Goal: Task Accomplishment & Management: Complete application form

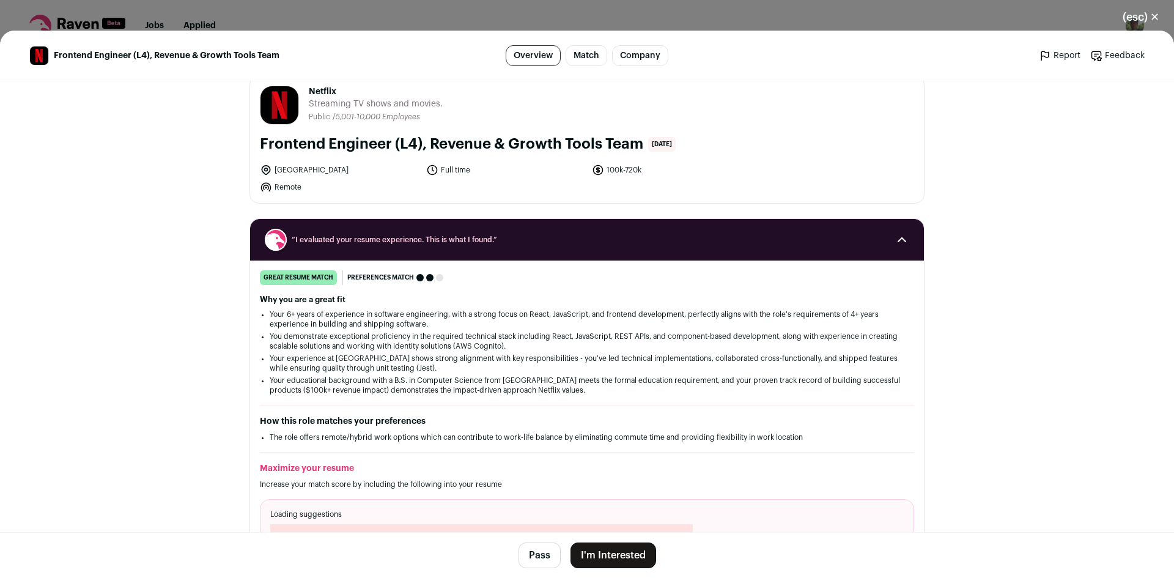
scroll to position [15, 0]
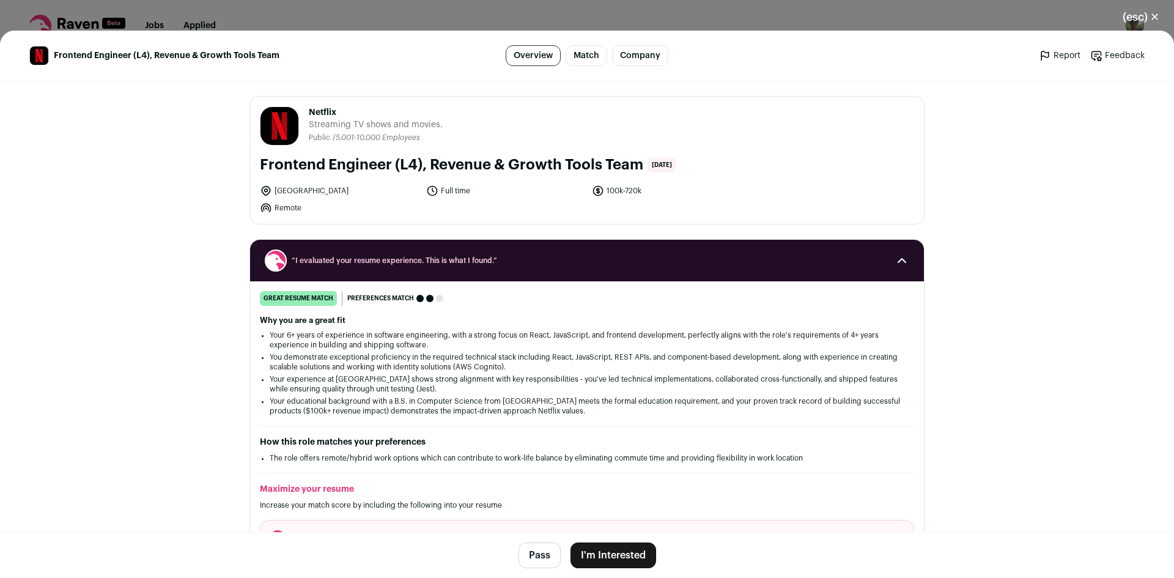
click at [534, 550] on button "Pass" at bounding box center [539, 555] width 42 height 26
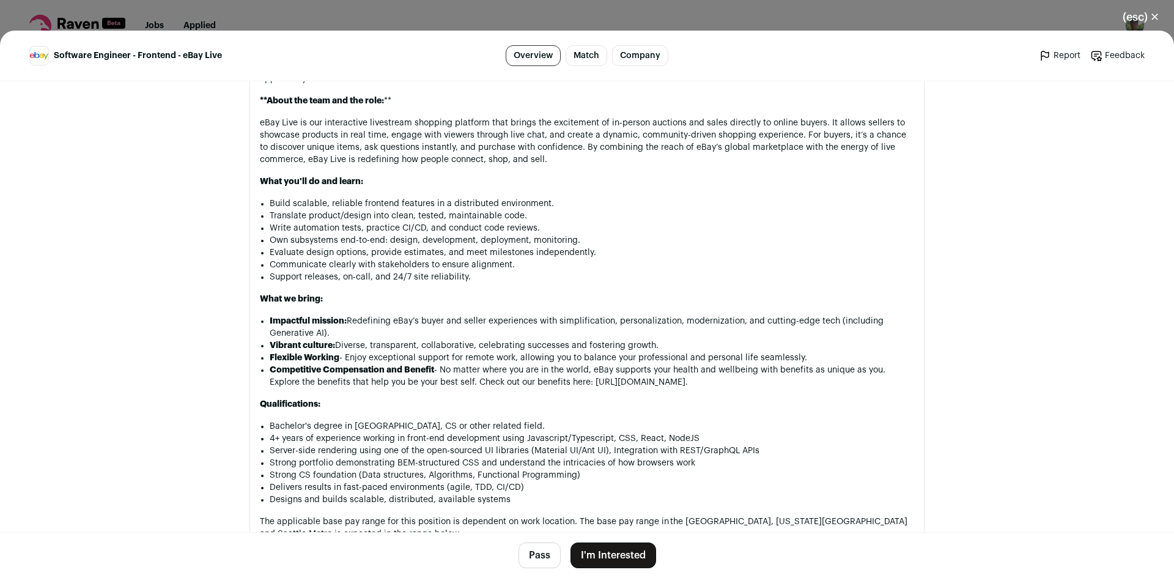
scroll to position [796, 0]
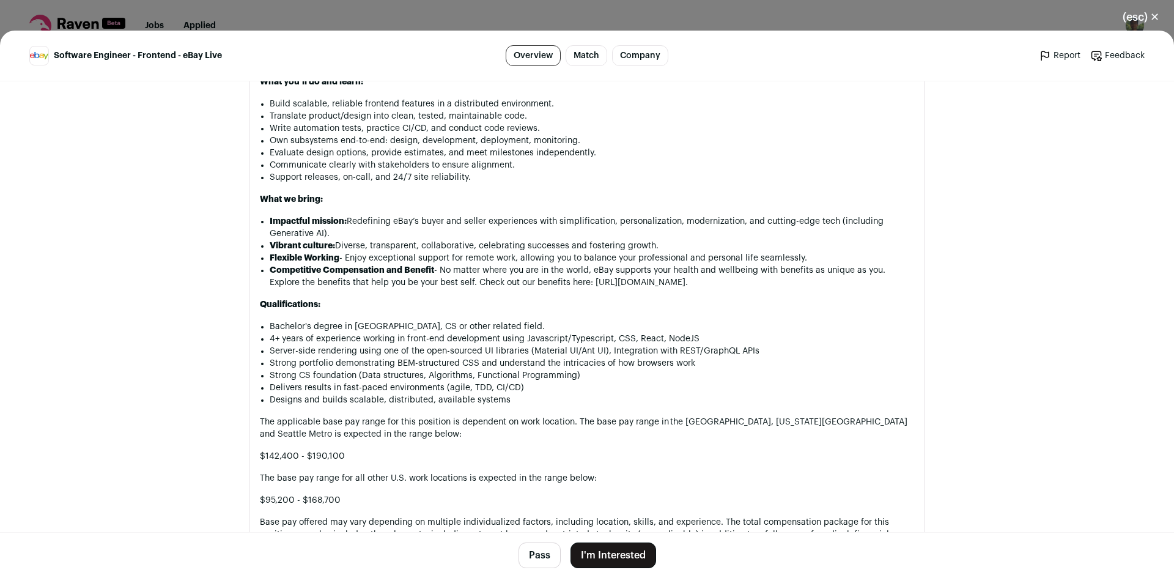
drag, startPoint x: 539, startPoint y: 553, endPoint x: 617, endPoint y: 498, distance: 95.2
click at [617, 498] on main "Software Engineer - Frontend - eBay Live Overview Match Company Report Feedback…" at bounding box center [587, 304] width 1174 height 547
click at [615, 560] on button "I'm Interested" at bounding box center [613, 555] width 86 height 26
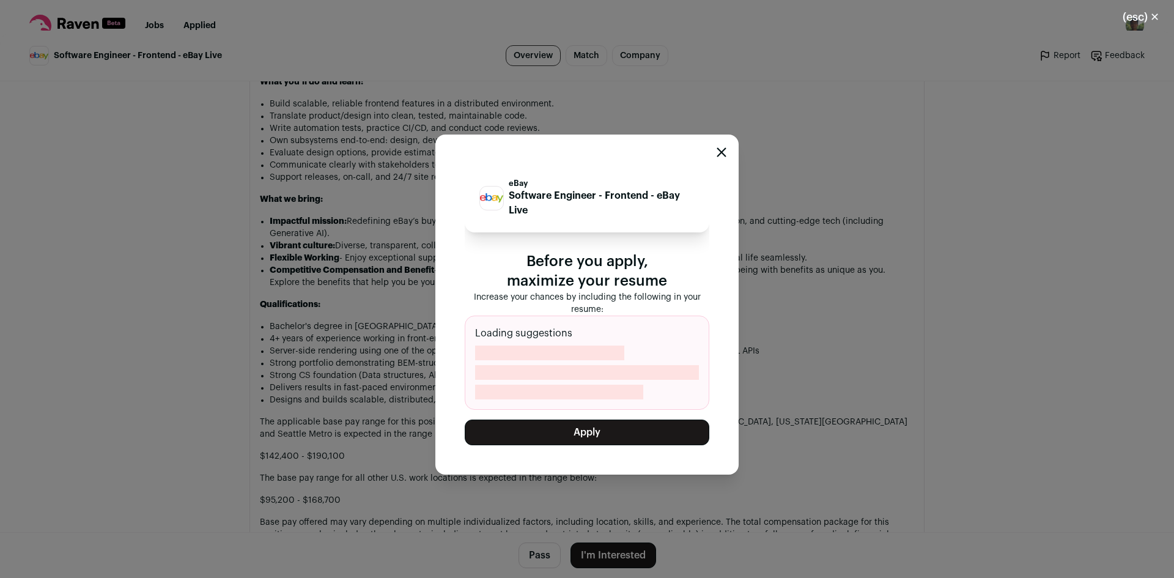
click at [614, 424] on button "Apply" at bounding box center [587, 432] width 245 height 26
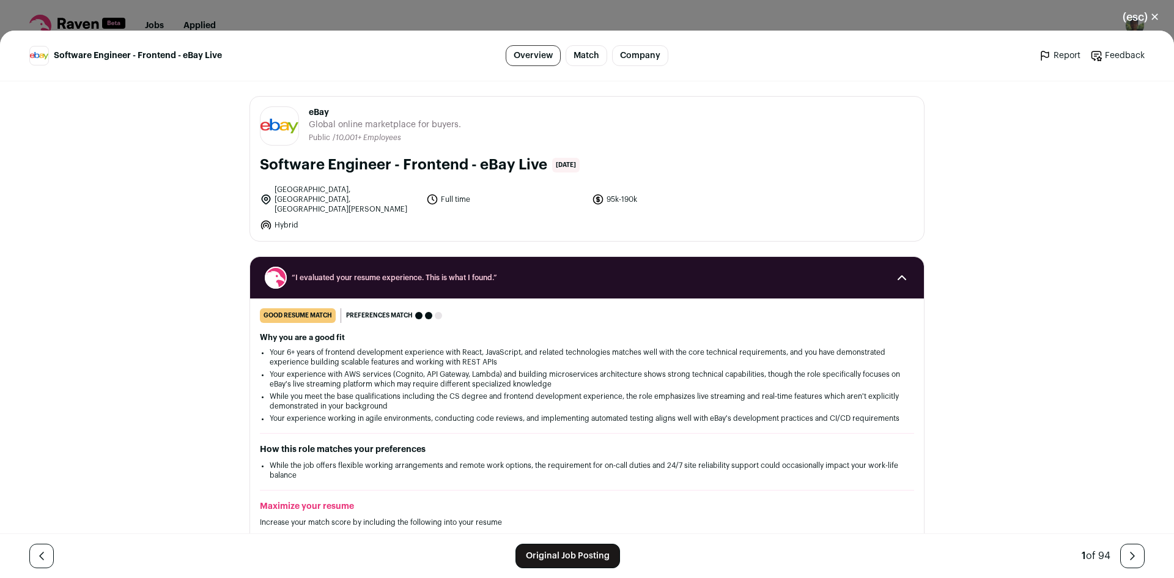
click at [579, 550] on link "Original Job Posting" at bounding box center [567, 555] width 105 height 24
click at [1146, 20] on button "(esc) ✕" at bounding box center [1141, 17] width 66 height 27
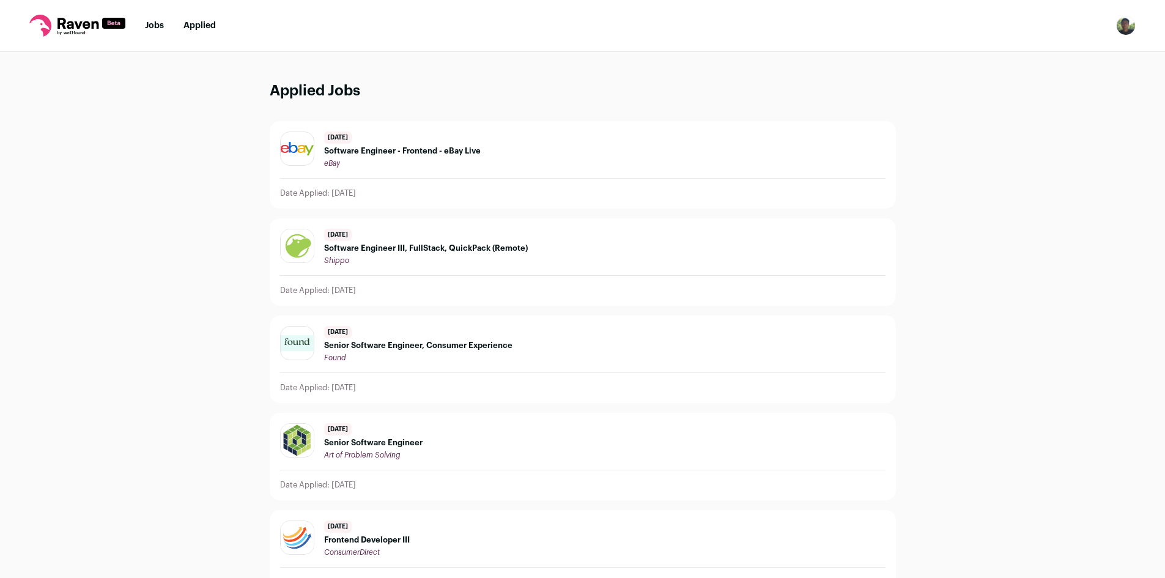
click at [162, 27] on link "Jobs" at bounding box center [154, 25] width 19 height 9
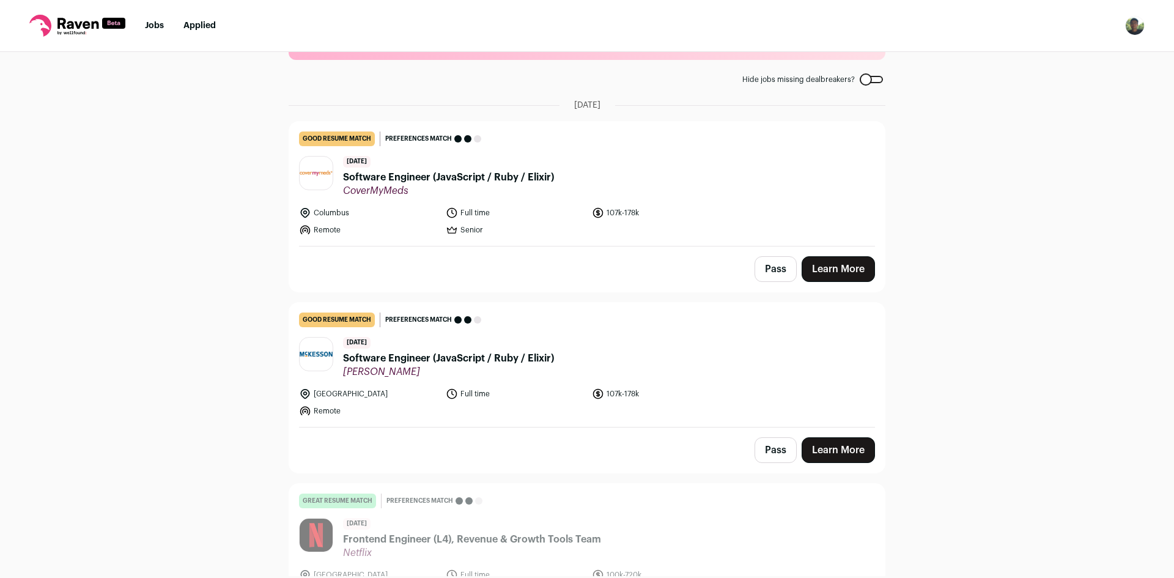
scroll to position [61, 0]
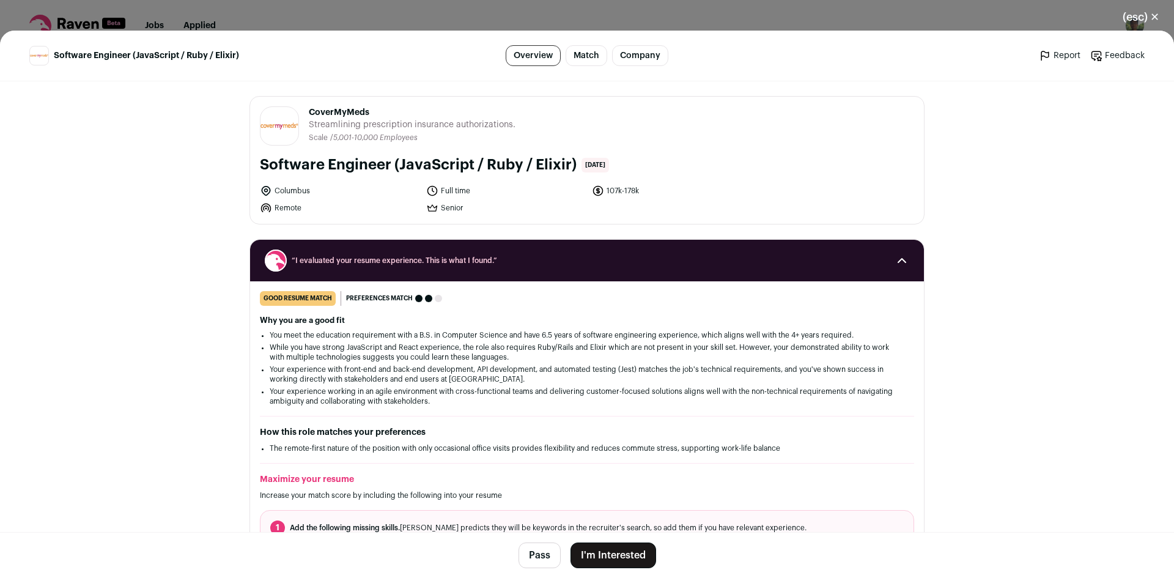
click at [604, 556] on button "I'm Interested" at bounding box center [613, 555] width 86 height 26
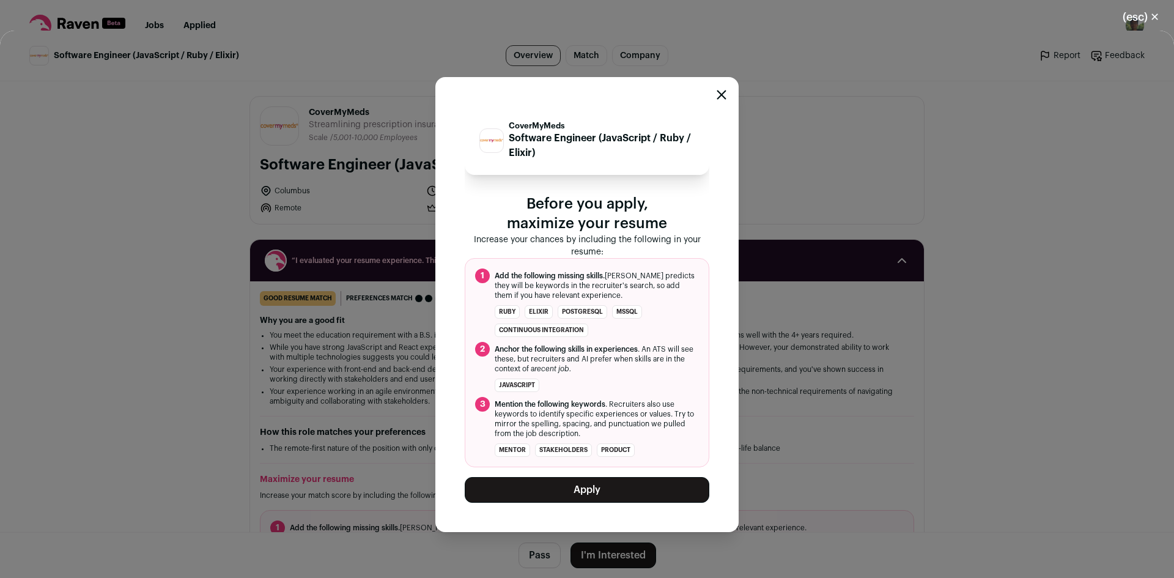
click at [613, 488] on button "Apply" at bounding box center [587, 490] width 245 height 26
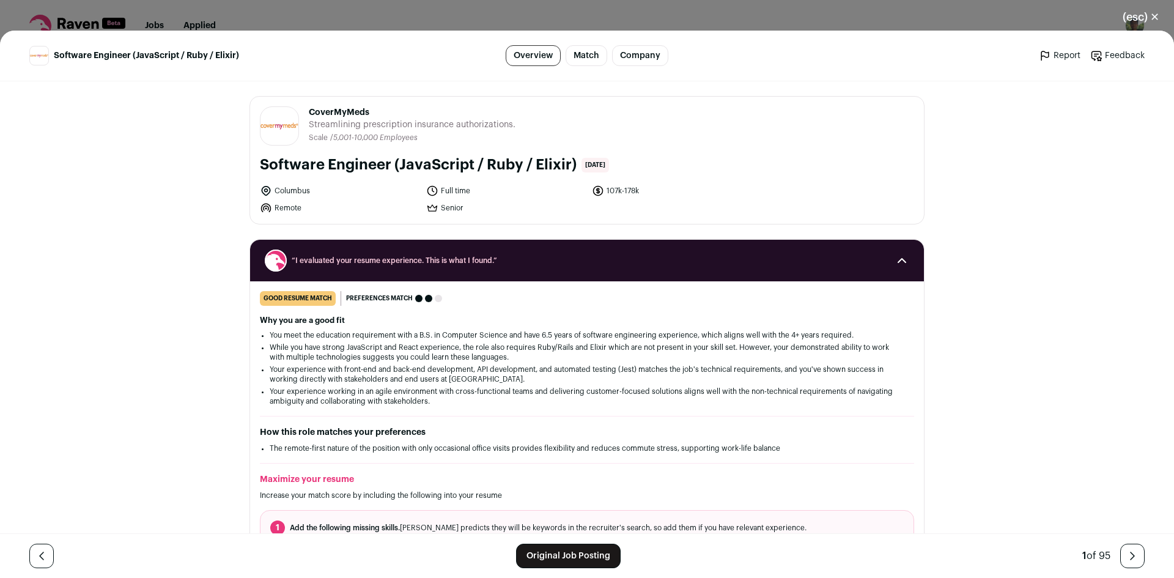
click at [325, 112] on span "CoverMyMeds" at bounding box center [412, 112] width 207 height 12
click at [580, 551] on link "Original Job Posting" at bounding box center [568, 555] width 105 height 24
copy span "CoverMyMeds"
click at [1149, 18] on button "(esc) ✕" at bounding box center [1141, 17] width 66 height 27
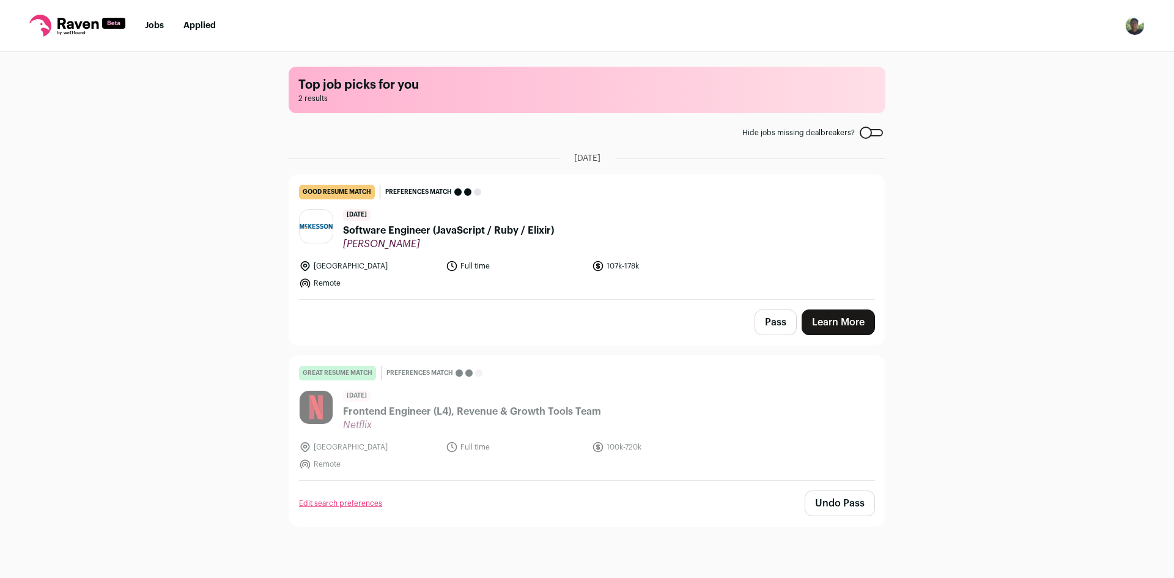
click at [444, 232] on span "Software Engineer (JavaScript / Ruby / Elixir)" at bounding box center [448, 230] width 211 height 15
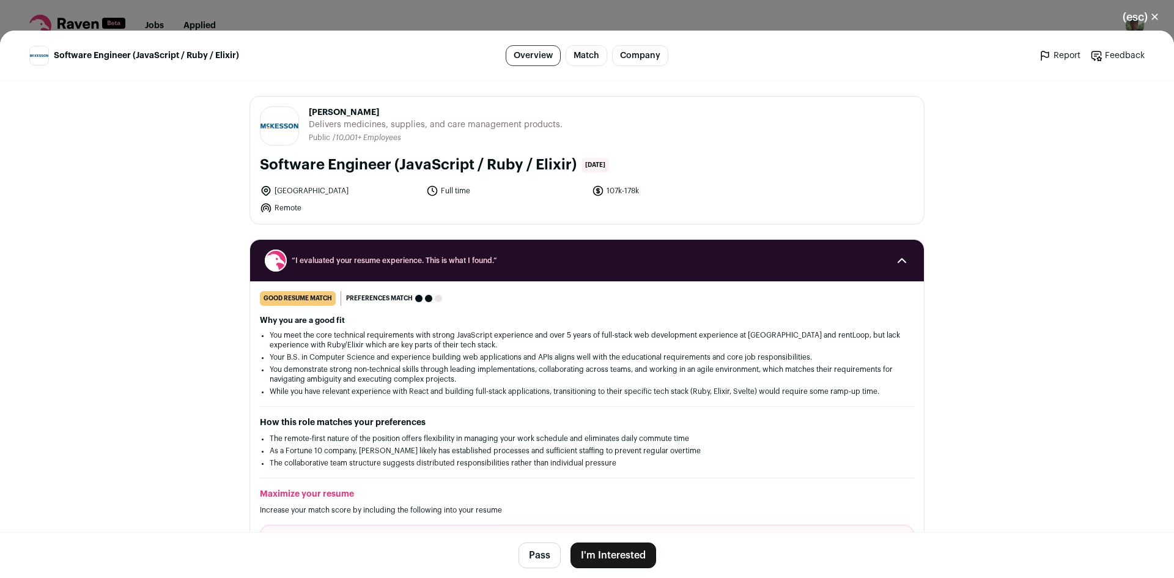
click at [612, 554] on button "I'm Interested" at bounding box center [613, 555] width 86 height 26
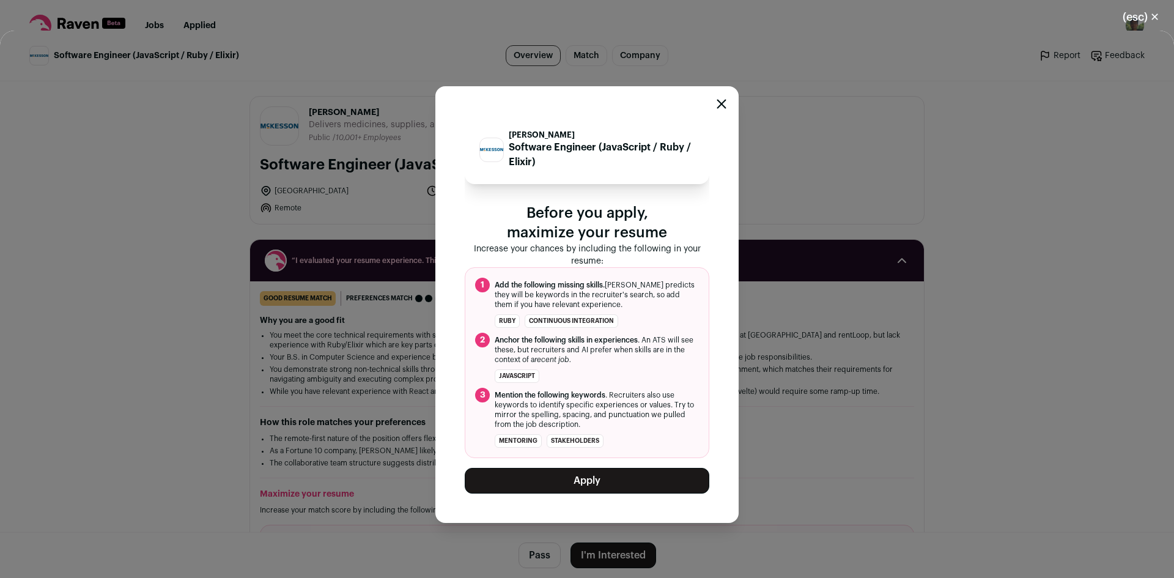
click at [609, 476] on button "Apply" at bounding box center [587, 481] width 245 height 26
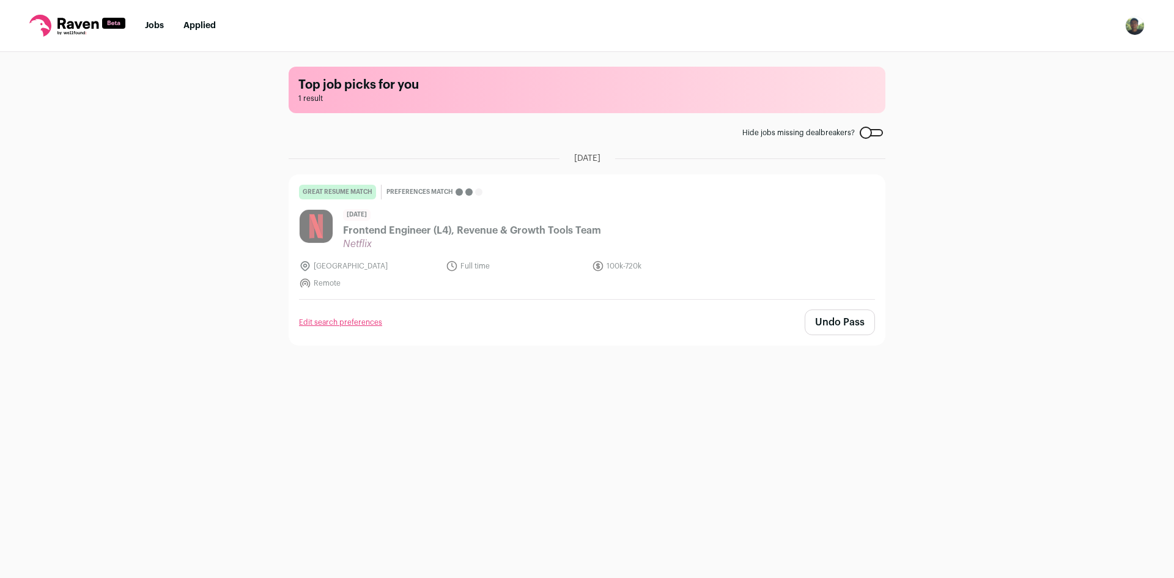
click at [194, 22] on link "Applied" at bounding box center [199, 25] width 32 height 9
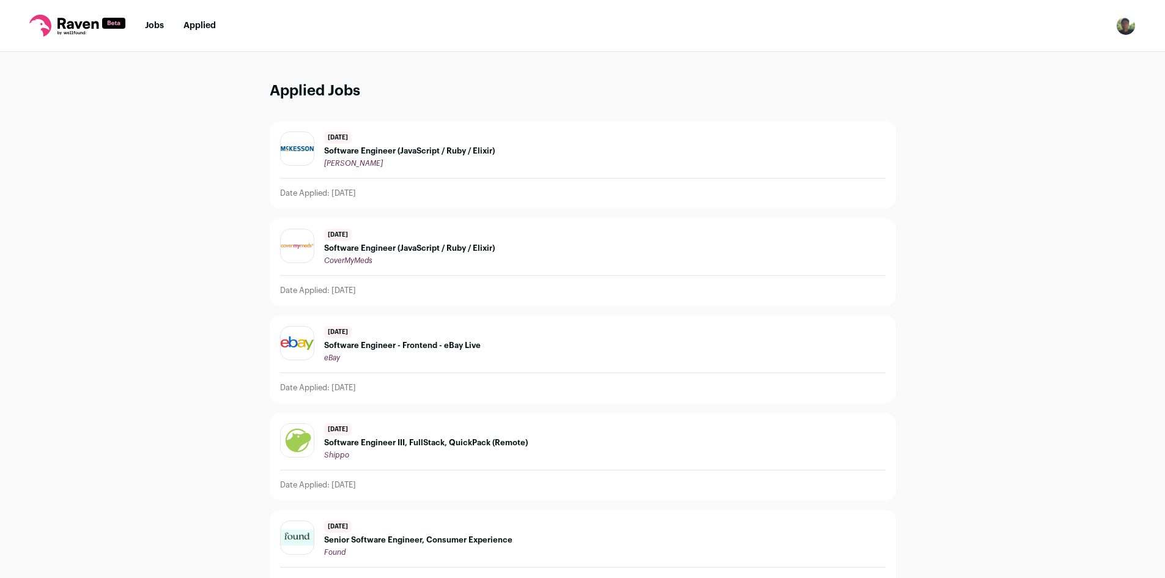
click at [153, 29] on link "Jobs" at bounding box center [154, 25] width 19 height 9
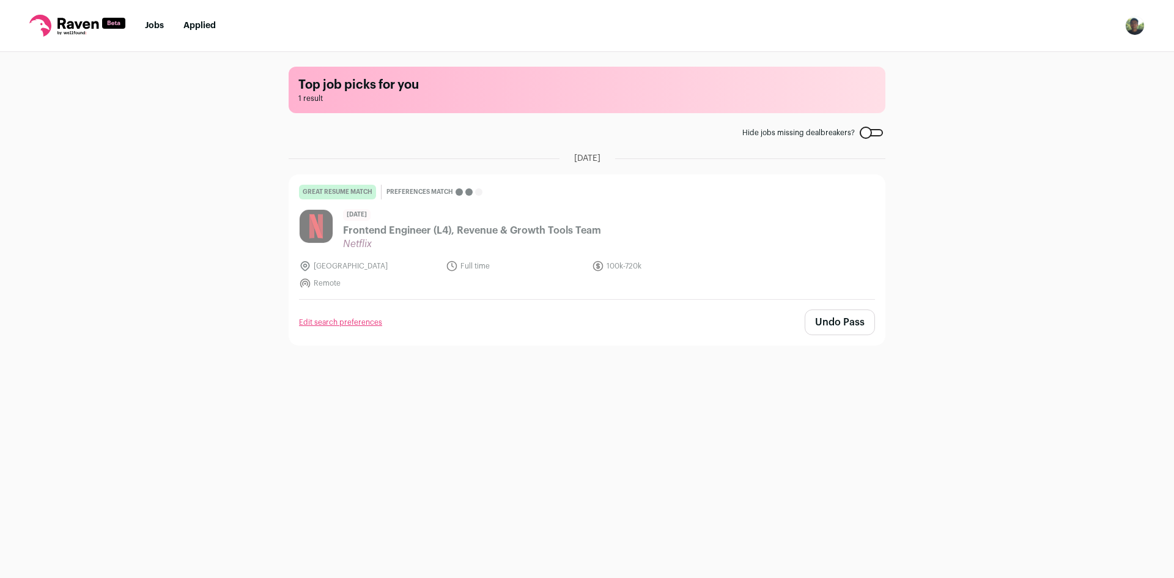
click at [192, 34] on nav "Jobs Applied Settings Notifications Preferences Resume FAQs Logout" at bounding box center [587, 26] width 1174 height 52
click at [215, 17] on nav "Jobs Applied Settings Notifications Preferences Resume FAQs Logout" at bounding box center [587, 26] width 1174 height 52
click at [211, 21] on link "Applied" at bounding box center [199, 25] width 32 height 9
